Goal: Check status: Check status

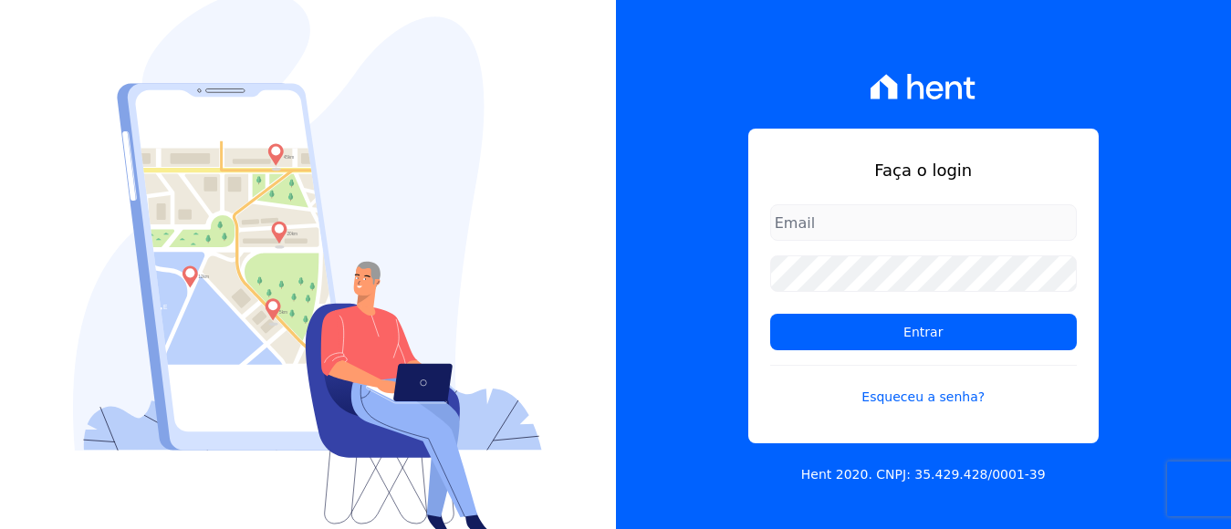
click at [882, 228] on input "email" at bounding box center [923, 222] width 307 height 36
type input "[EMAIL_ADDRESS][DOMAIN_NAME]"
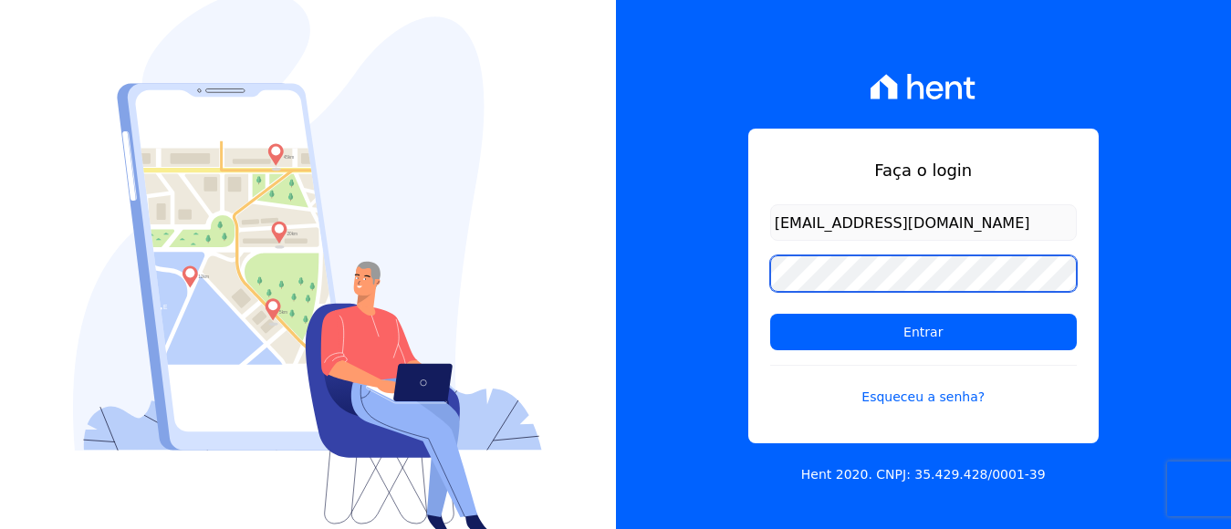
click at [770, 314] on input "Entrar" at bounding box center [923, 332] width 307 height 36
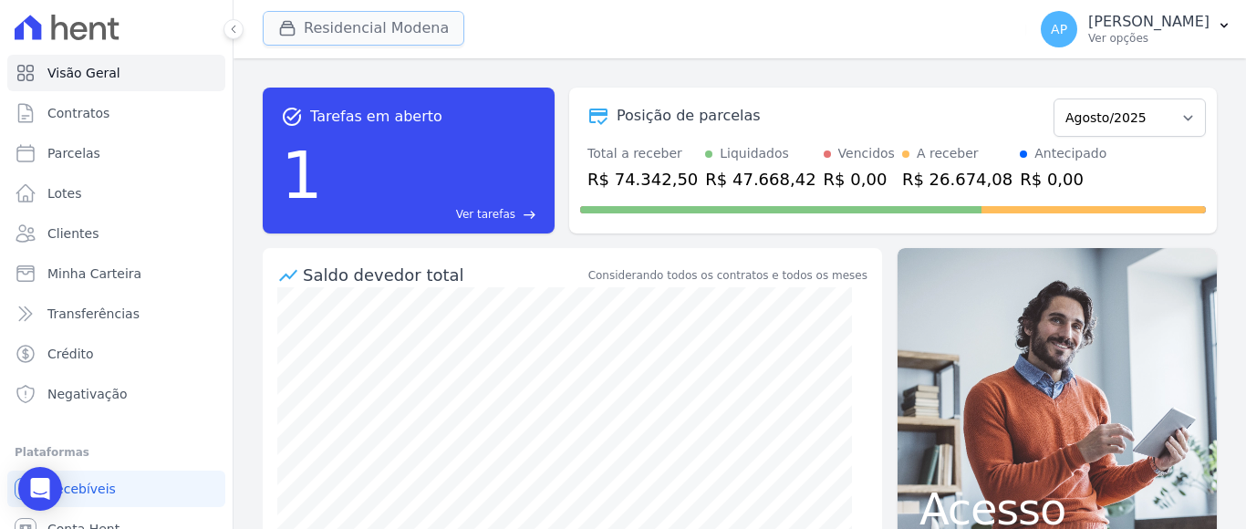
click at [402, 28] on button "Residencial Modena" at bounding box center [364, 28] width 202 height 35
click at [67, 147] on span "Parcelas" at bounding box center [73, 153] width 53 height 18
select select
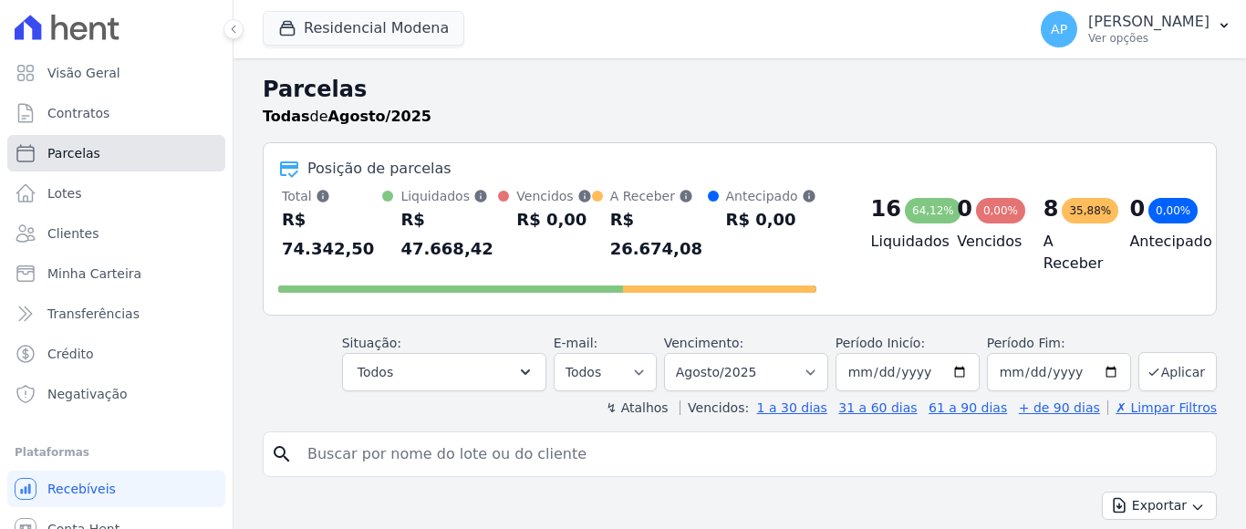
click at [84, 158] on span "Parcelas" at bounding box center [73, 153] width 53 height 18
select select
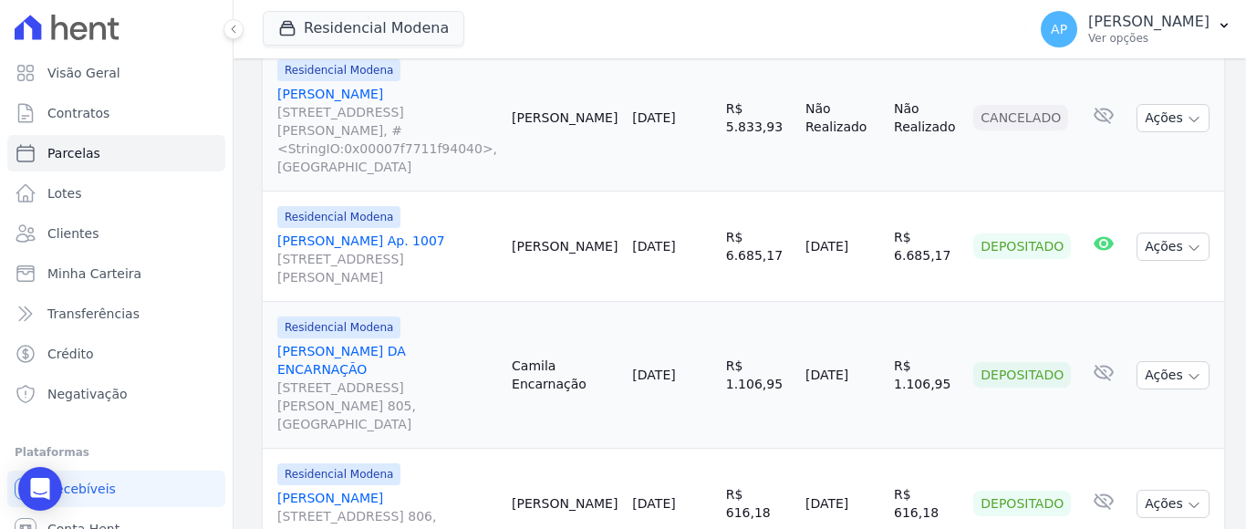
scroll to position [2765, 0]
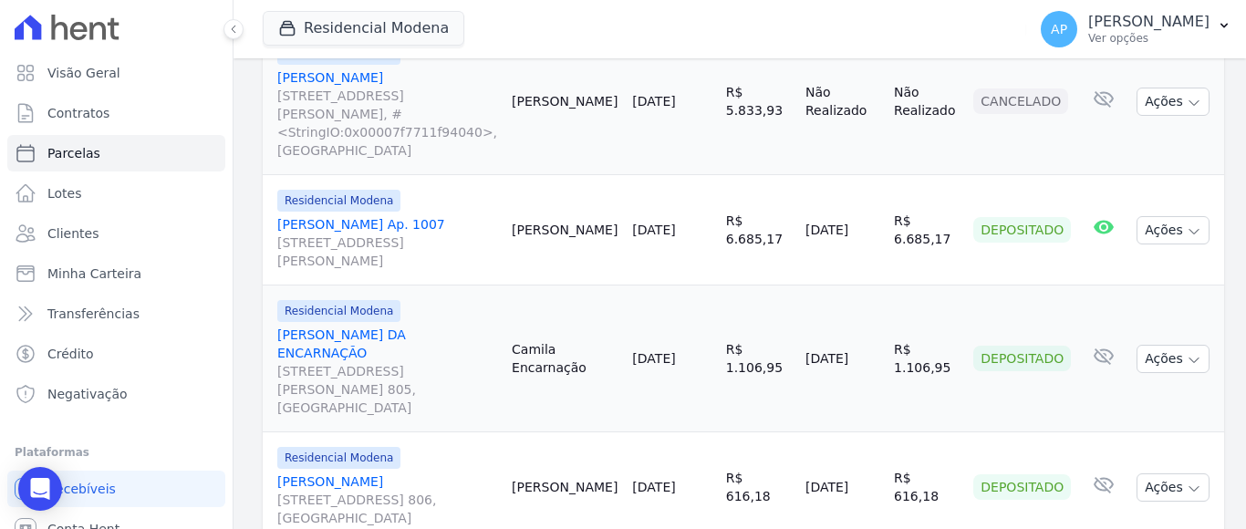
select select
